Goal: Task Accomplishment & Management: Manage account settings

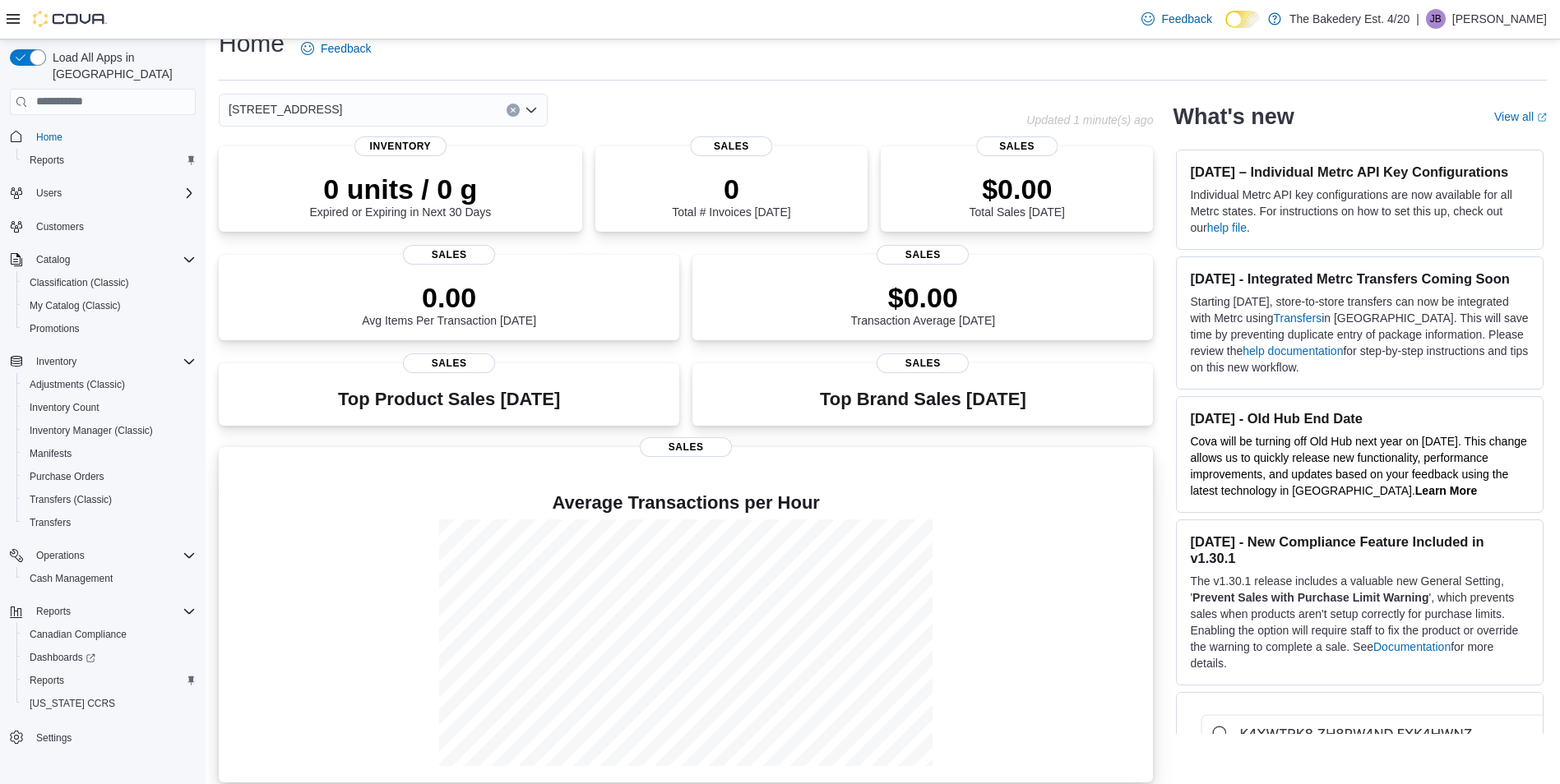
scroll to position [39, 0]
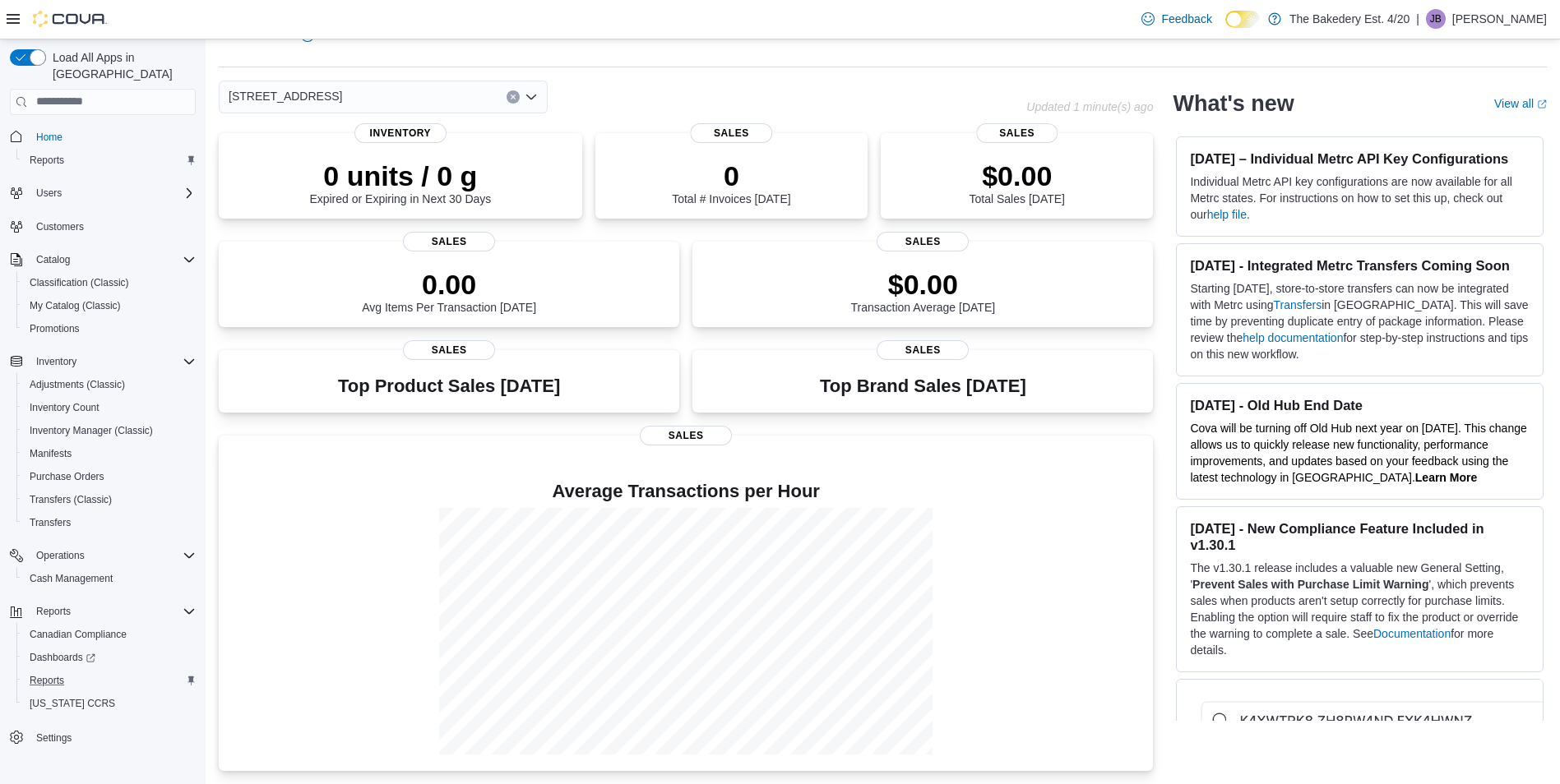
click at [77, 671] on div "Reports" at bounding box center [109, 681] width 173 height 20
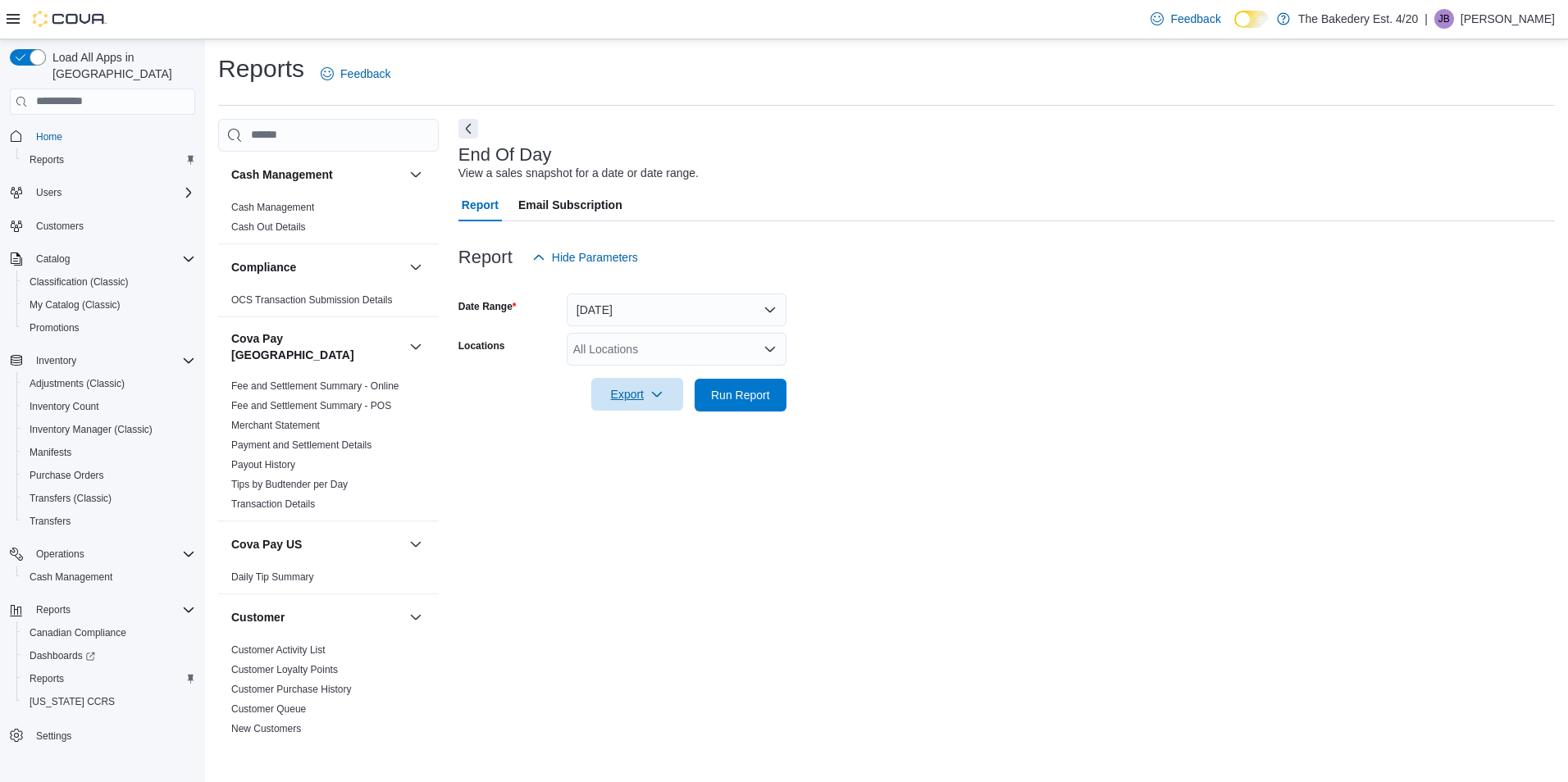
click at [649, 391] on span "Export" at bounding box center [637, 395] width 72 height 33
click at [735, 296] on button "[DATE]" at bounding box center [676, 310] width 220 height 33
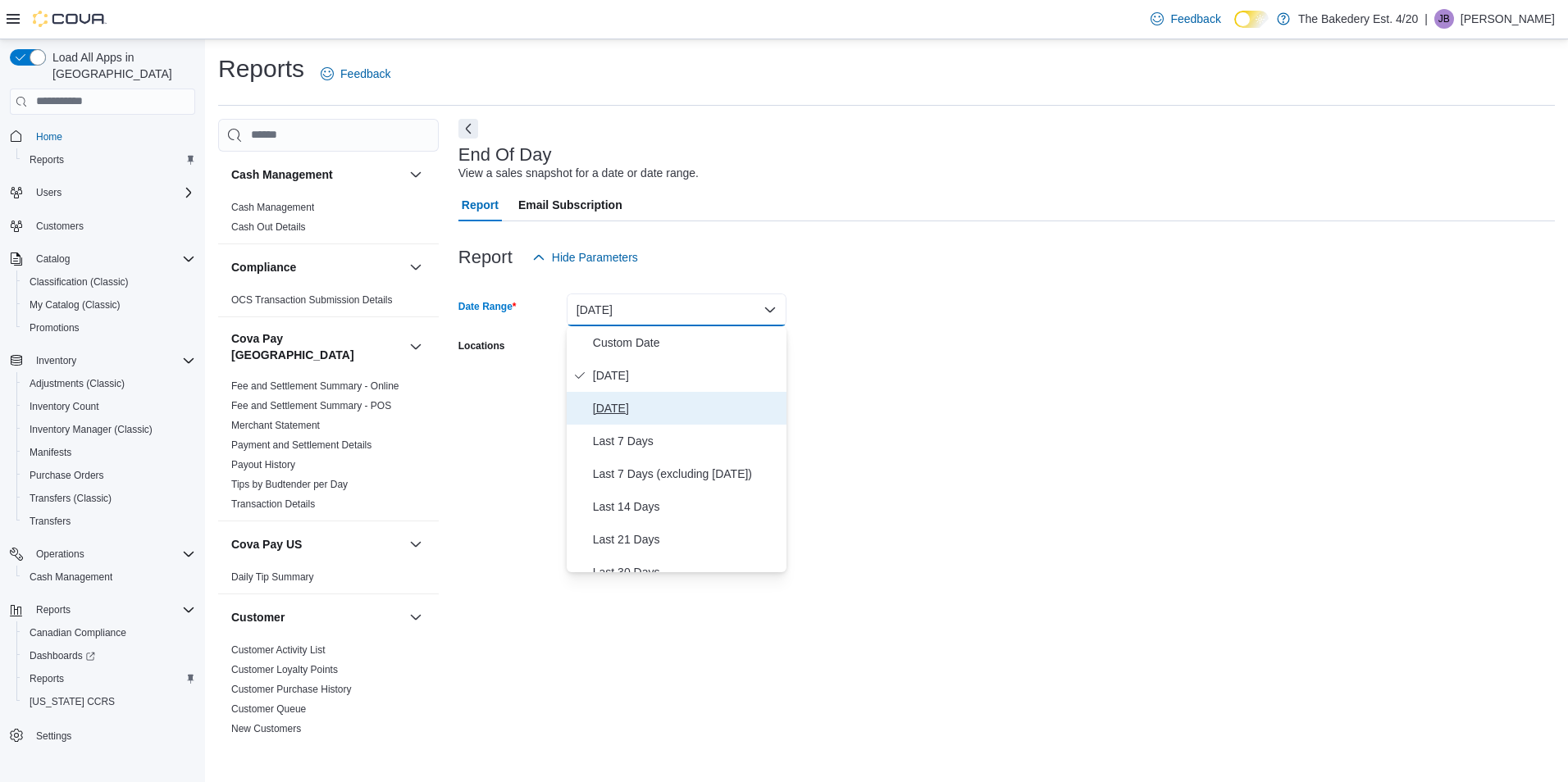
click at [642, 401] on span "[DATE]" at bounding box center [686, 409] width 187 height 20
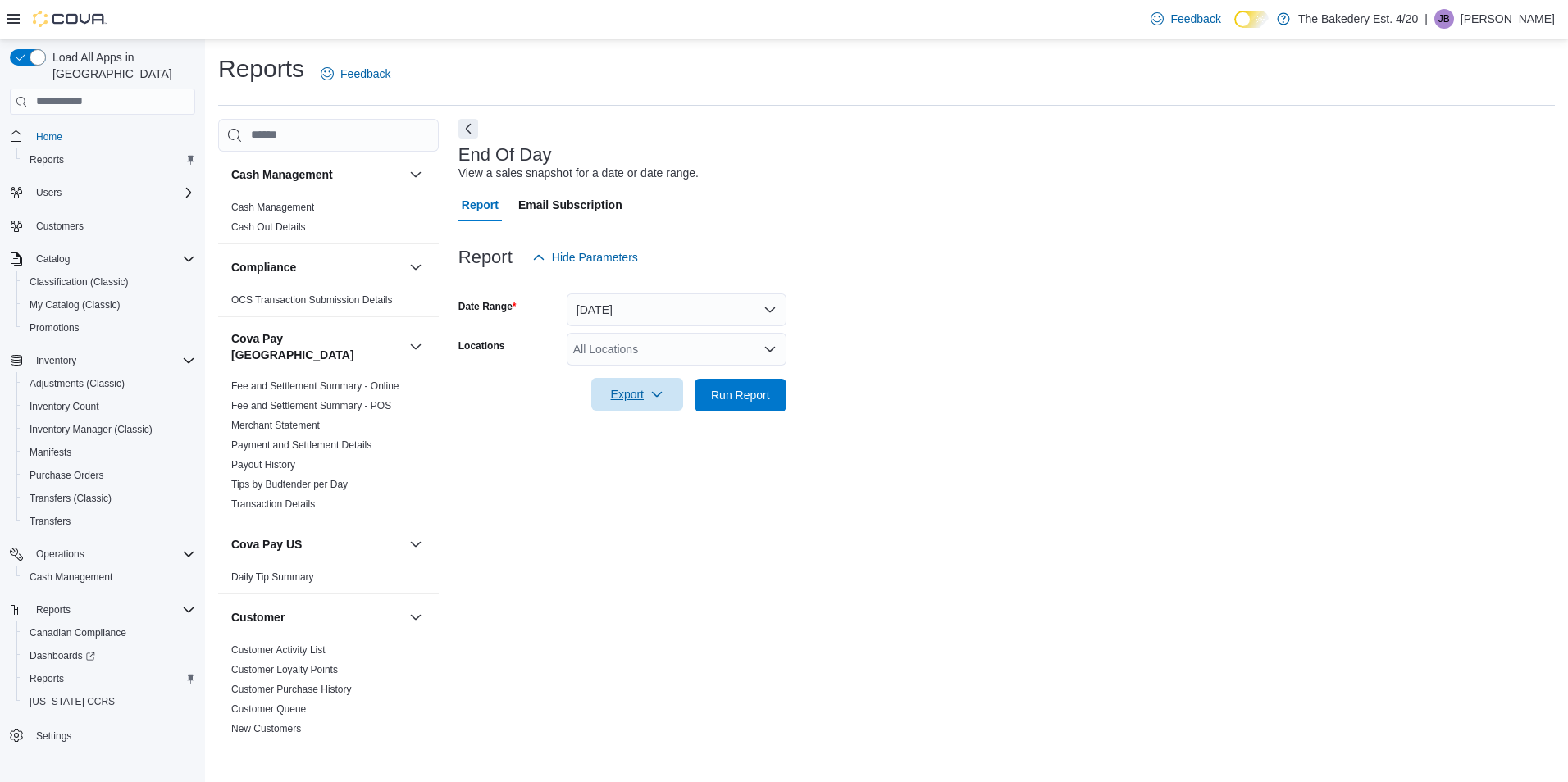
click at [645, 391] on span "Export" at bounding box center [637, 395] width 72 height 33
click at [663, 461] on span "Export to Pdf" at bounding box center [639, 461] width 73 height 13
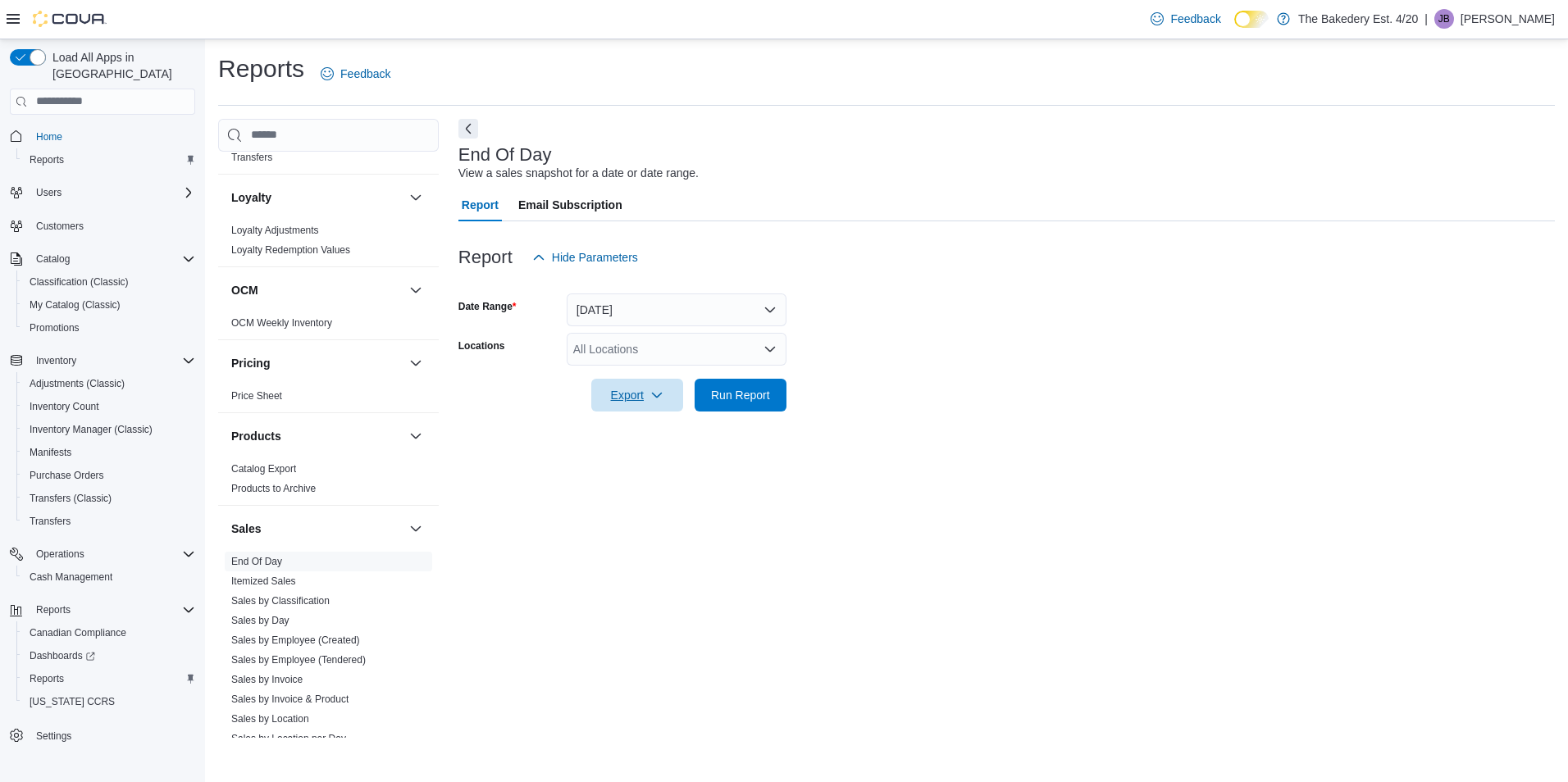
scroll to position [1258, 0]
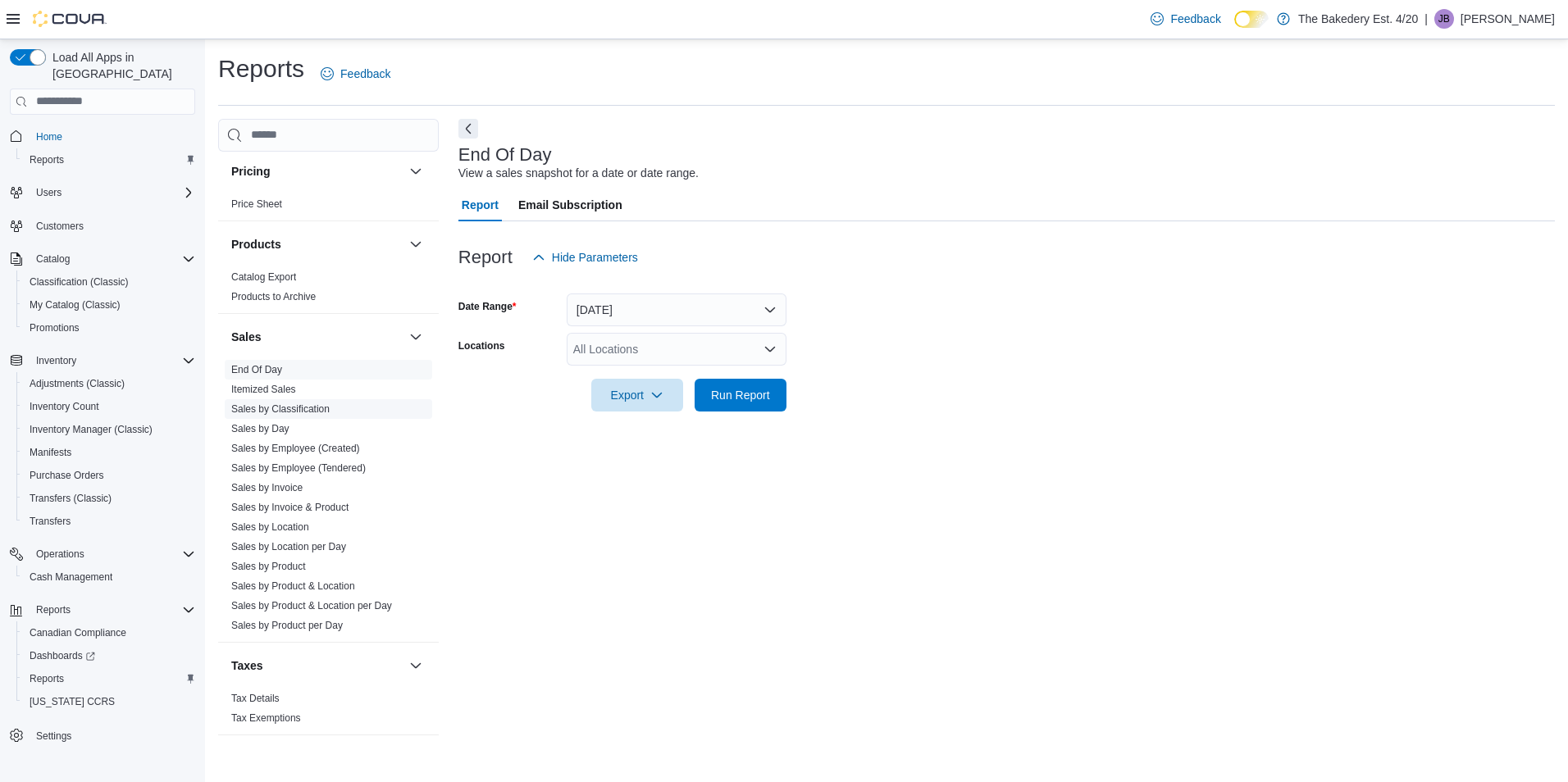
click at [301, 404] on link "Sales by Classification" at bounding box center [280, 410] width 98 height 12
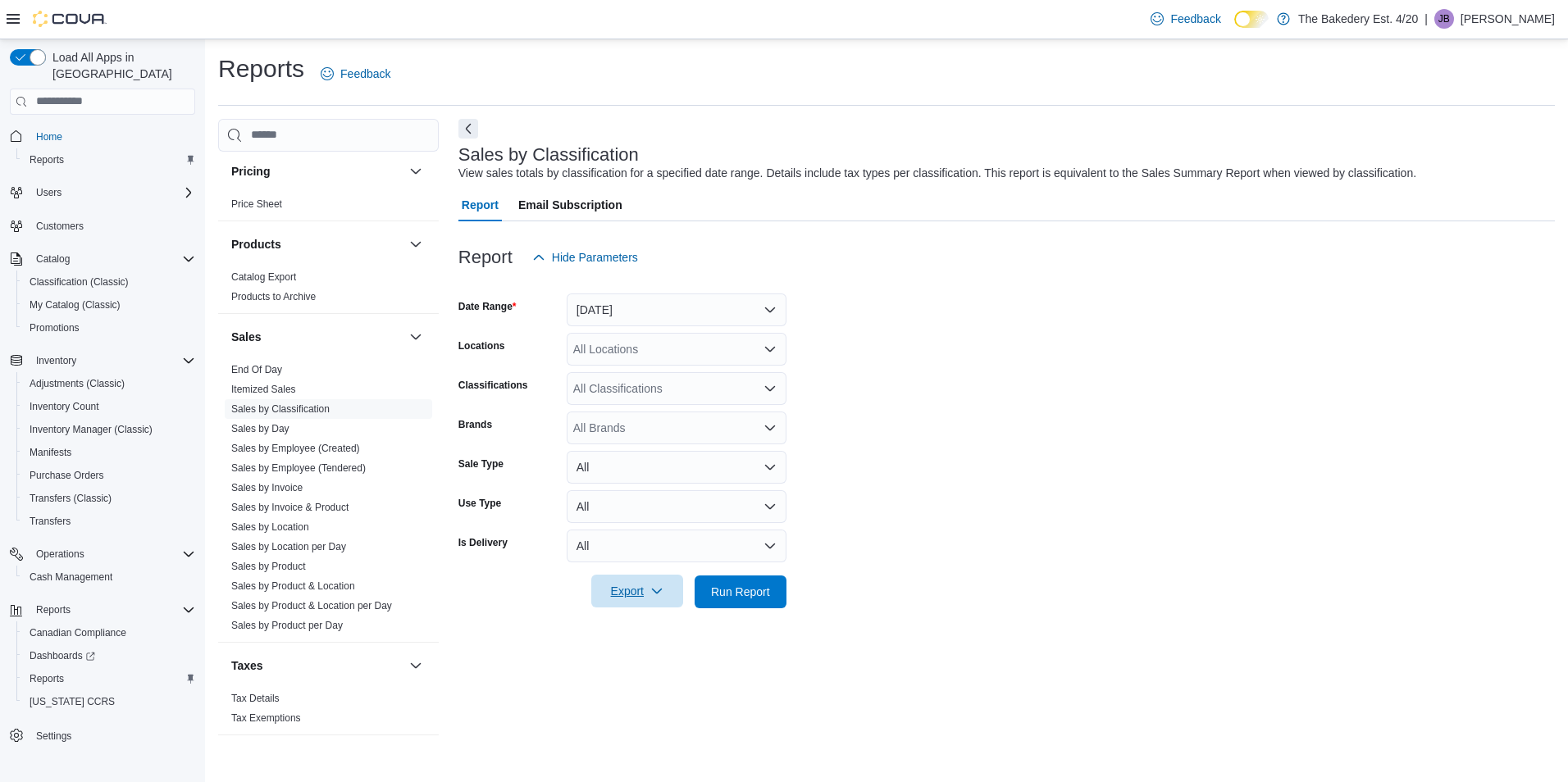
click at [650, 589] on icon "button" at bounding box center [656, 591] width 13 height 13
click at [650, 624] on span "Export to Excel" at bounding box center [639, 625] width 73 height 13
click at [90, 276] on span "Classification (Classic)" at bounding box center [79, 282] width 99 height 13
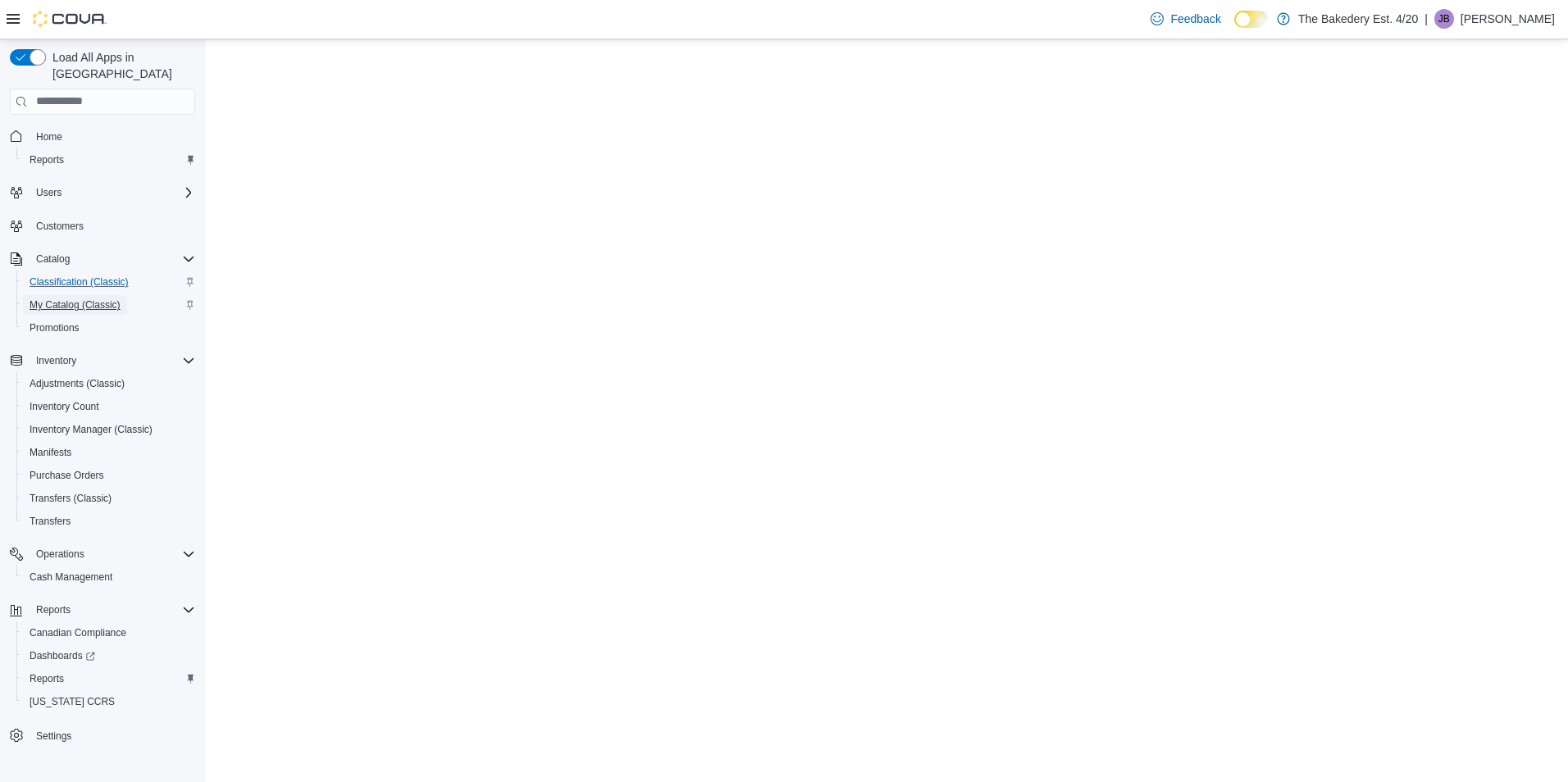
click at [91, 295] on span "My Catalog (Classic)" at bounding box center [75, 305] width 91 height 20
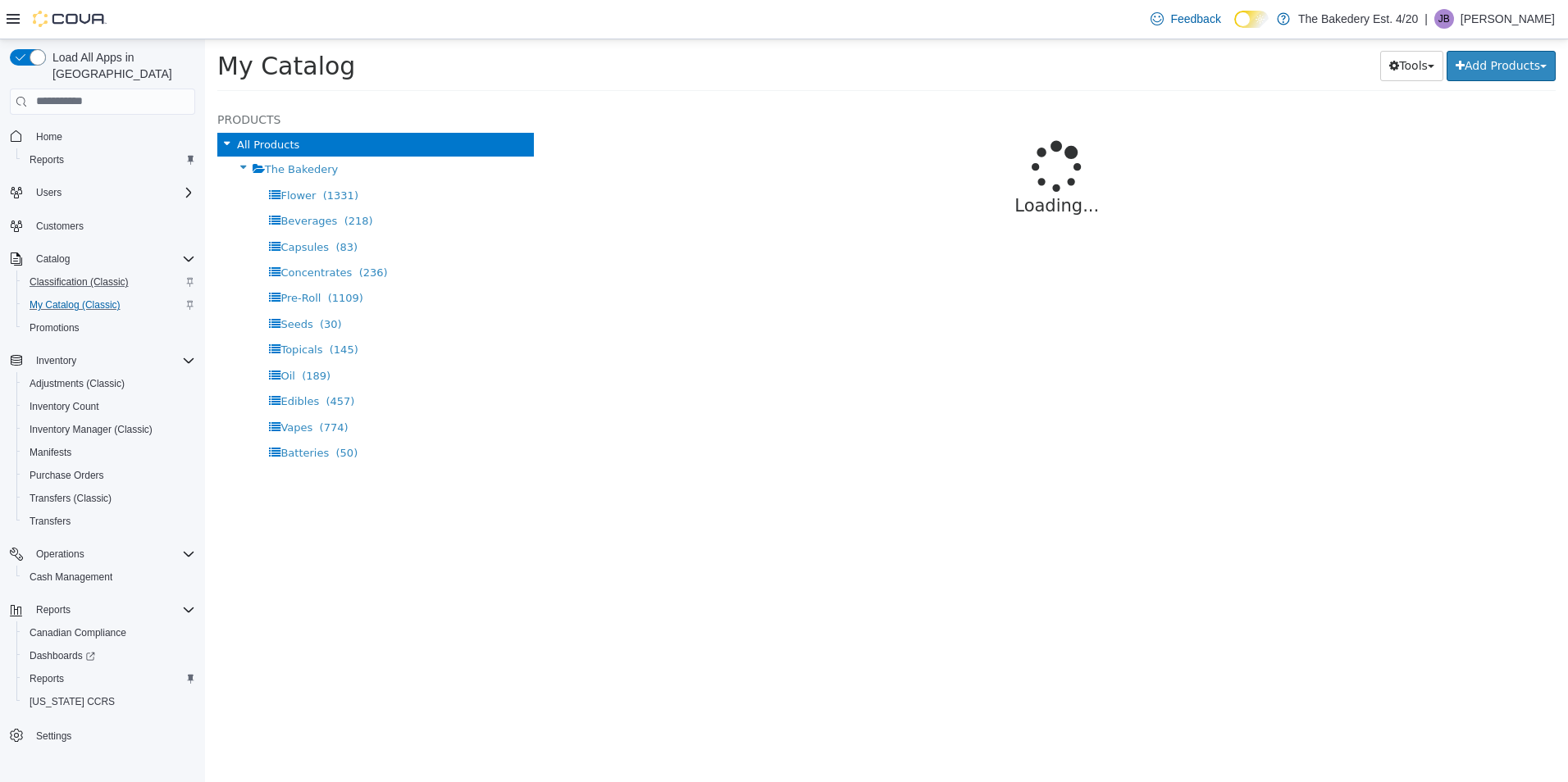
select select "**********"
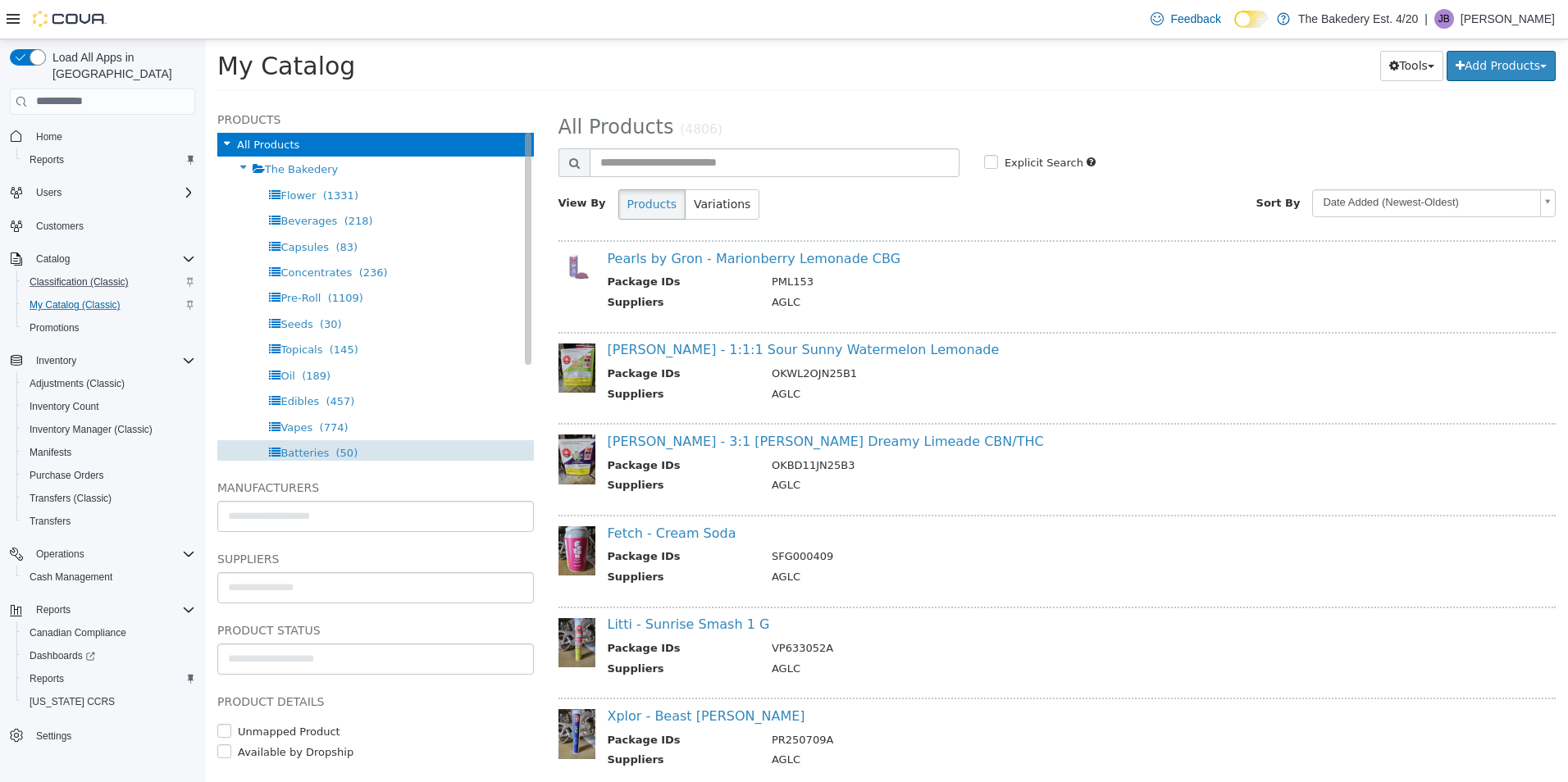
click at [321, 451] on span "Batteries (50)" at bounding box center [319, 452] width 77 height 12
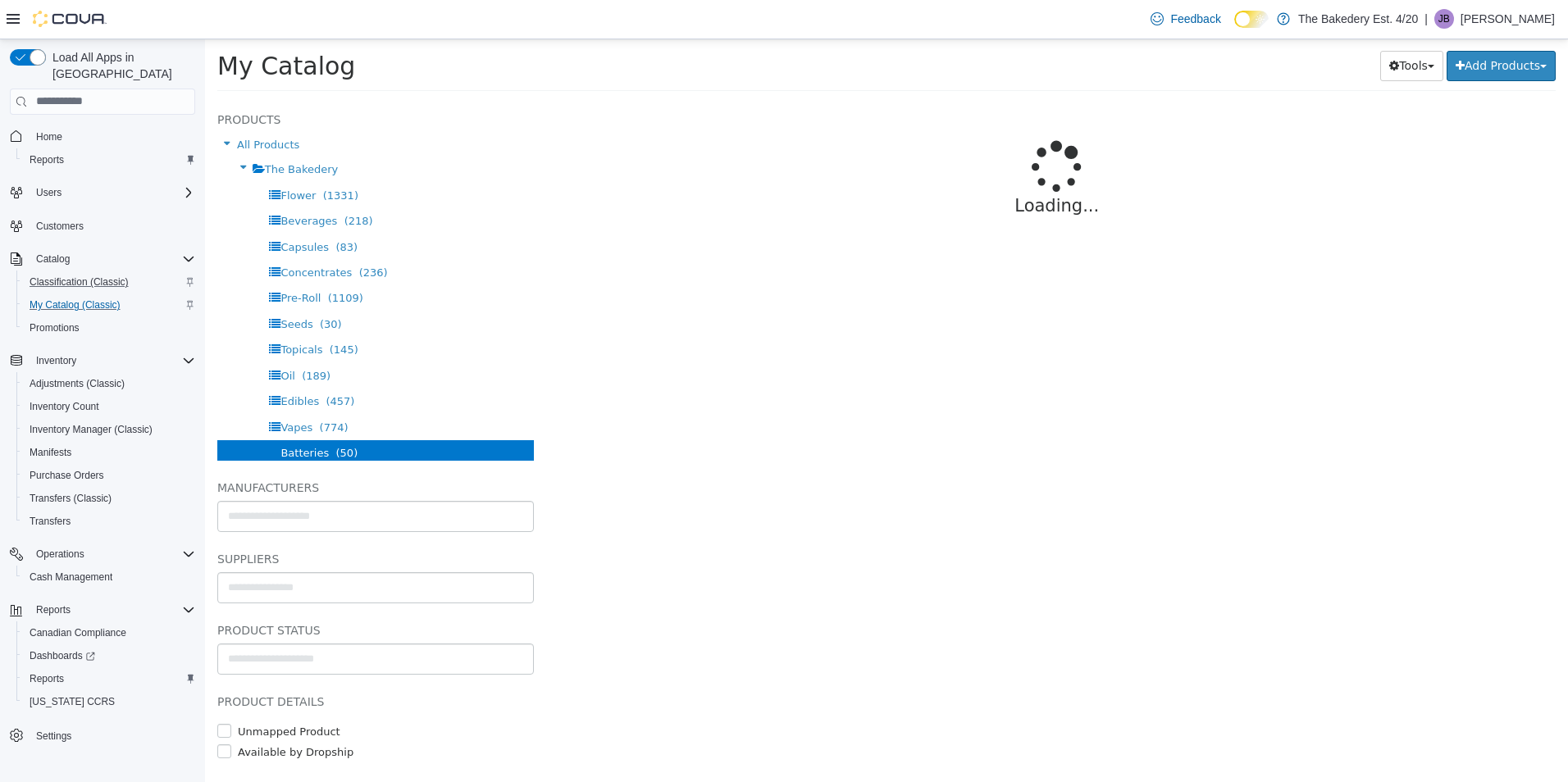
select select "**********"
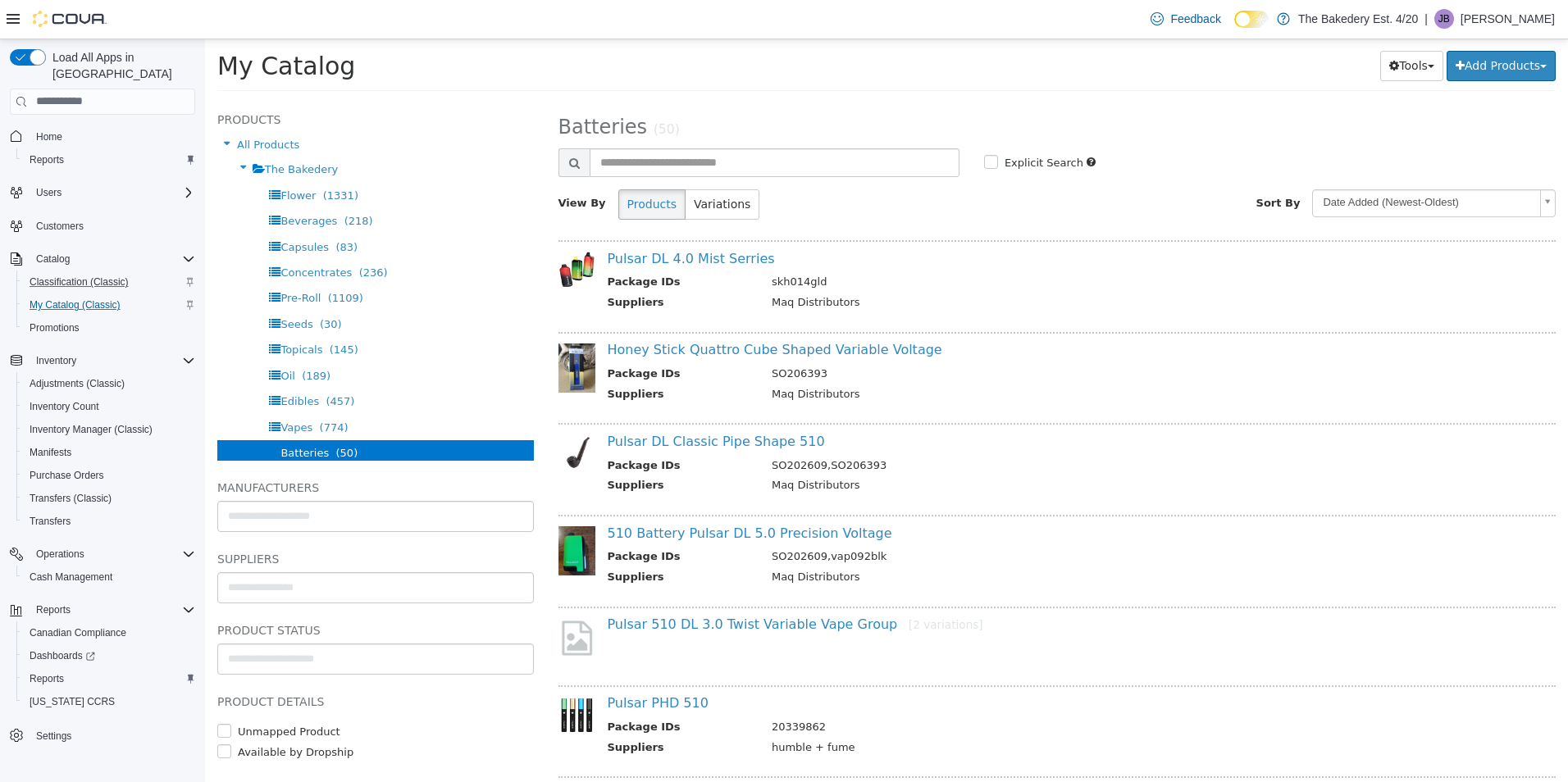
scroll to position [246, 0]
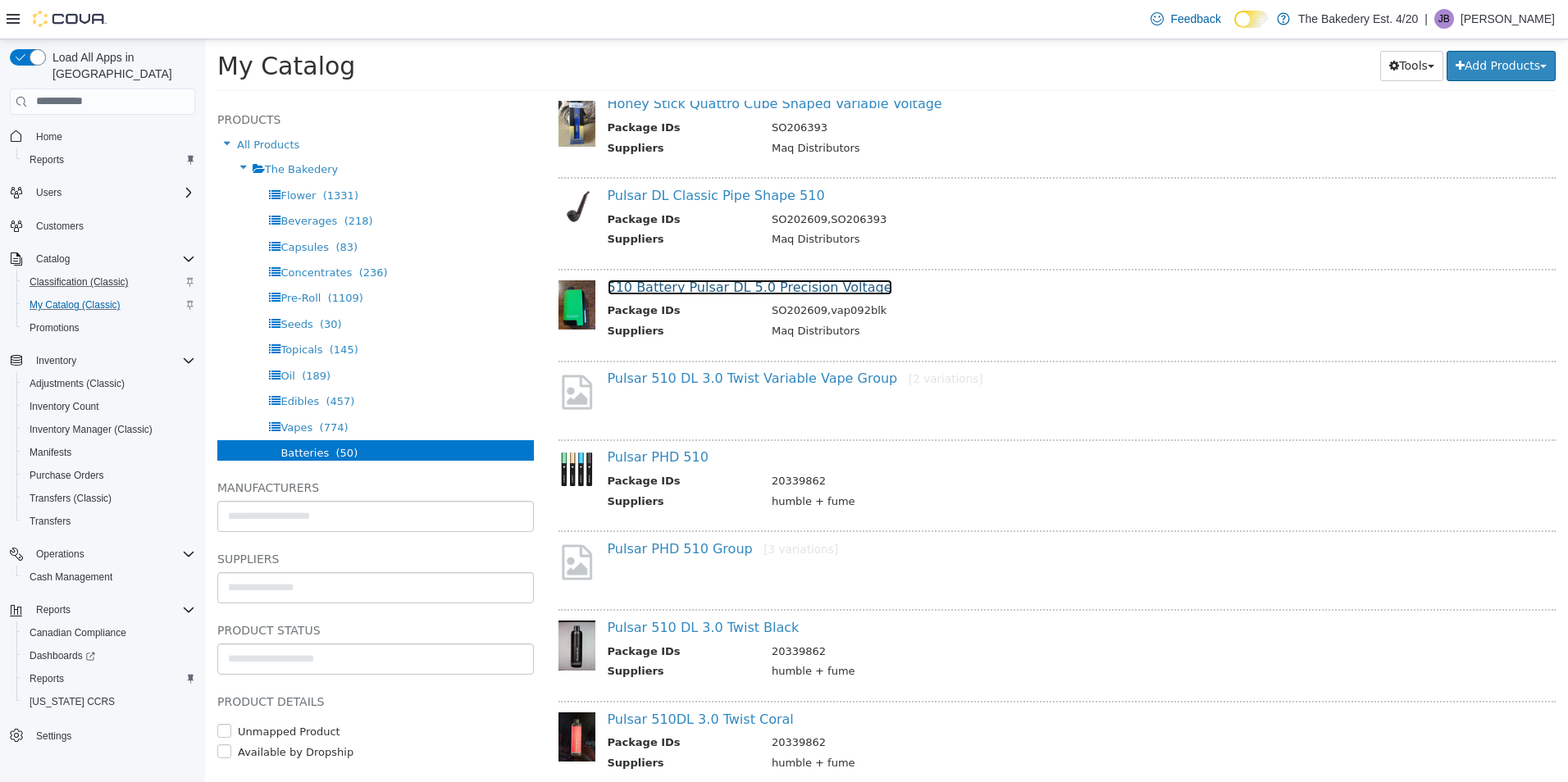
click at [720, 288] on link "510 Battery Pulsar DL 5.0 Precision Voltage" at bounding box center [750, 287] width 285 height 16
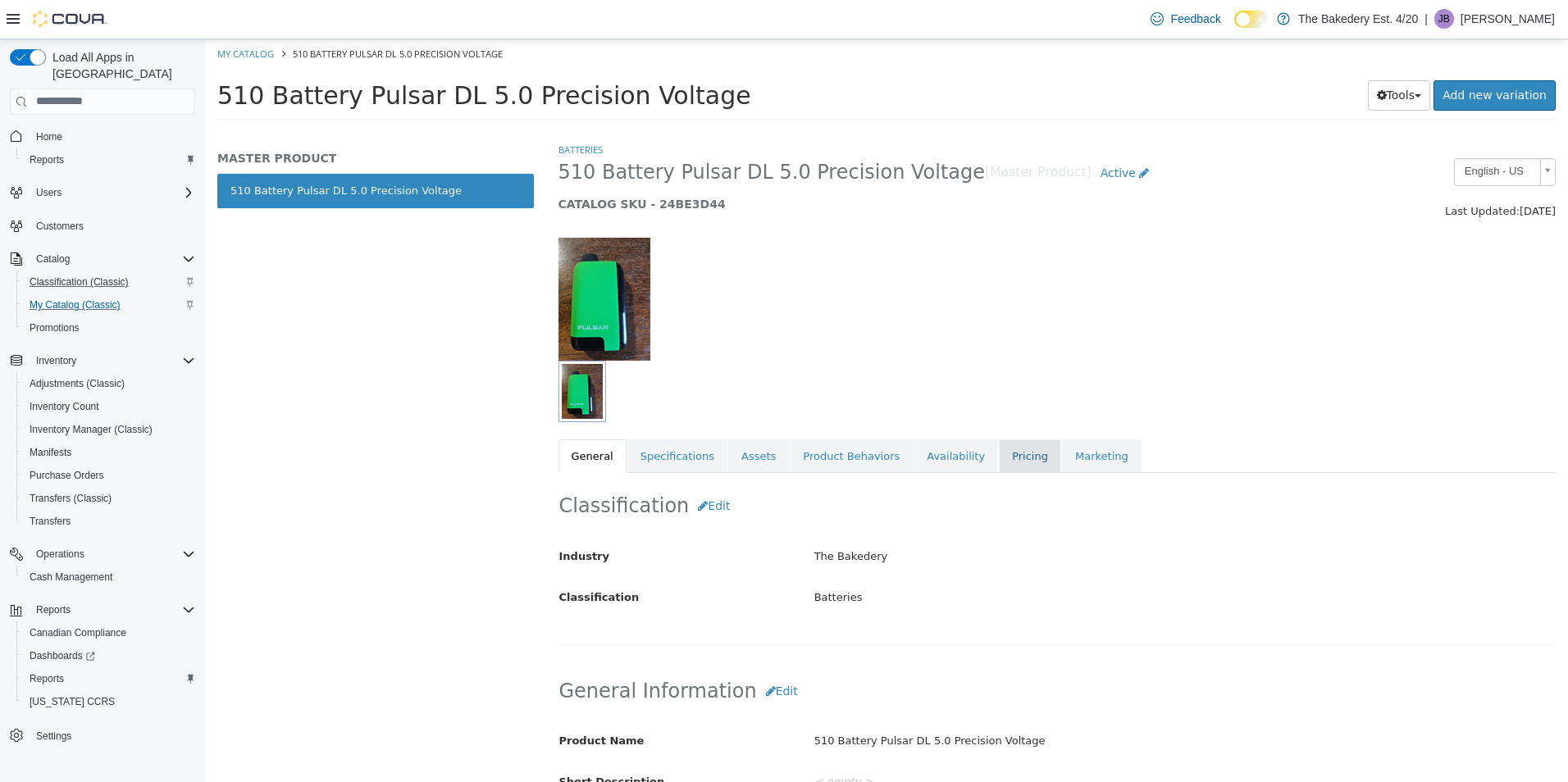
click at [1002, 467] on link "Pricing" at bounding box center [1029, 456] width 62 height 35
